Goal: Navigation & Orientation: Find specific page/section

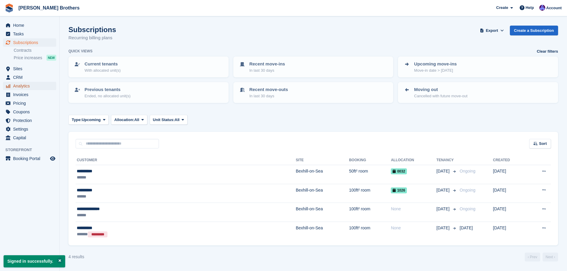
click at [27, 87] on span "Analytics" at bounding box center [31, 86] width 36 height 8
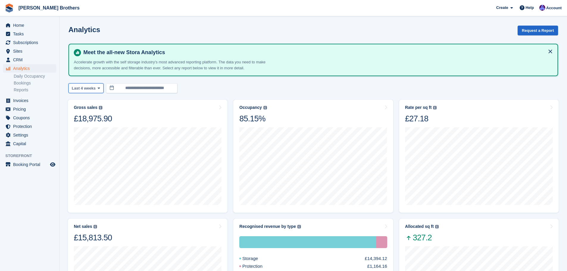
click at [87, 92] on button "Last 4 weeks" at bounding box center [85, 88] width 35 height 10
click at [206, 91] on div "**********" at bounding box center [312, 88] width 489 height 10
click at [25, 52] on span "Sites" at bounding box center [31, 51] width 36 height 8
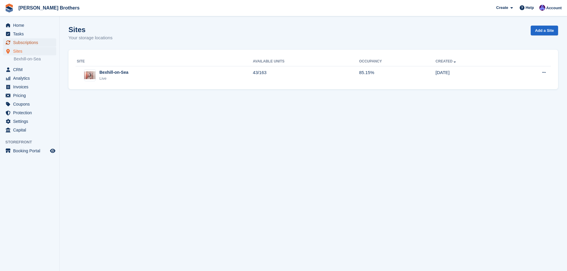
click at [32, 43] on span "Subscriptions" at bounding box center [31, 42] width 36 height 8
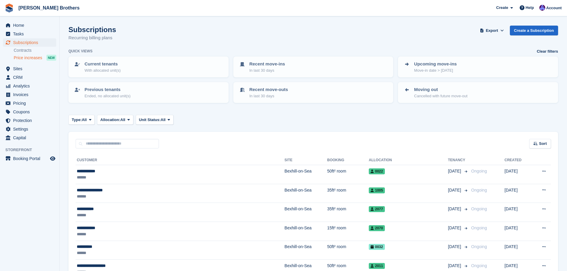
click at [32, 59] on span "Price increases" at bounding box center [28, 58] width 29 height 6
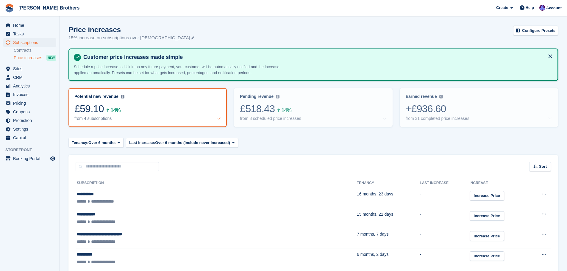
scroll to position [27, 0]
